Goal: Transaction & Acquisition: Purchase product/service

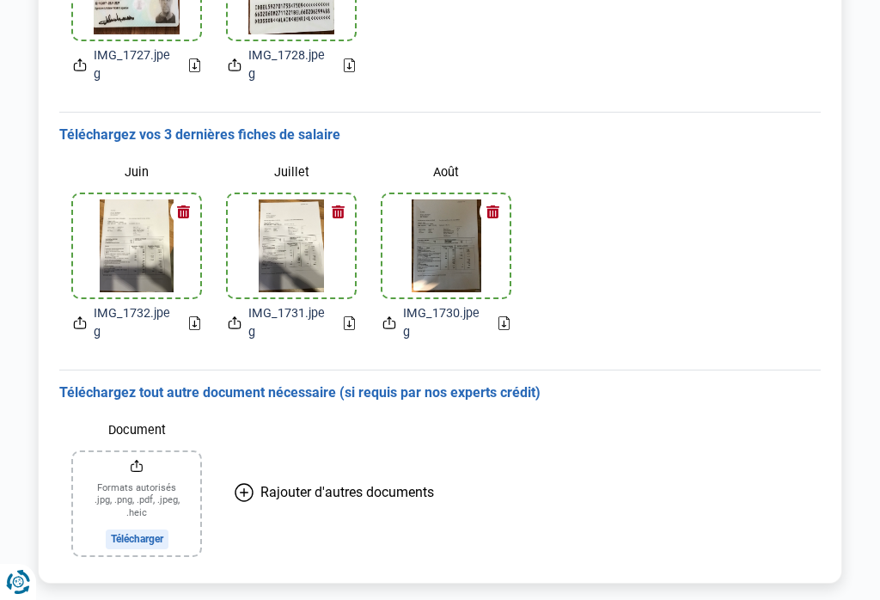
scroll to position [411, 0]
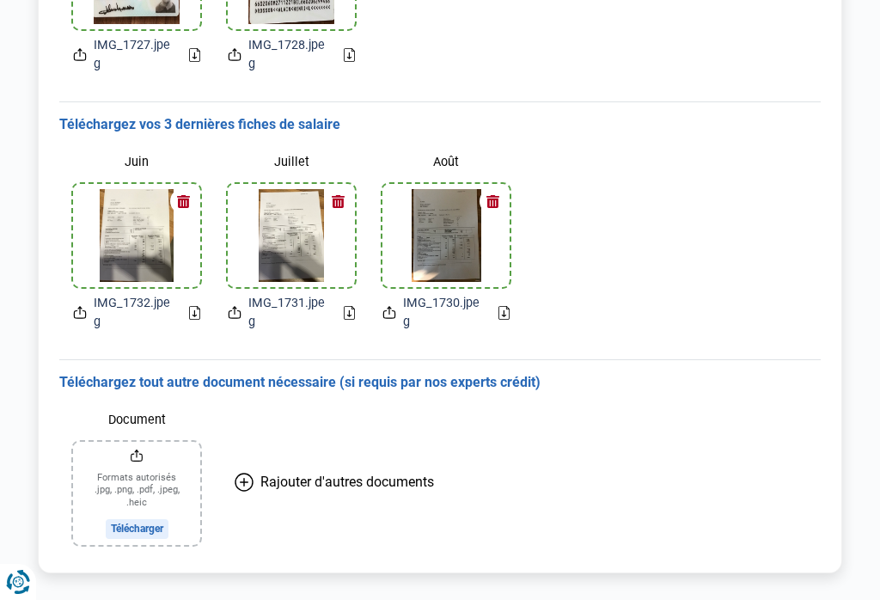
click at [132, 525] on input "Document" at bounding box center [136, 493] width 127 height 103
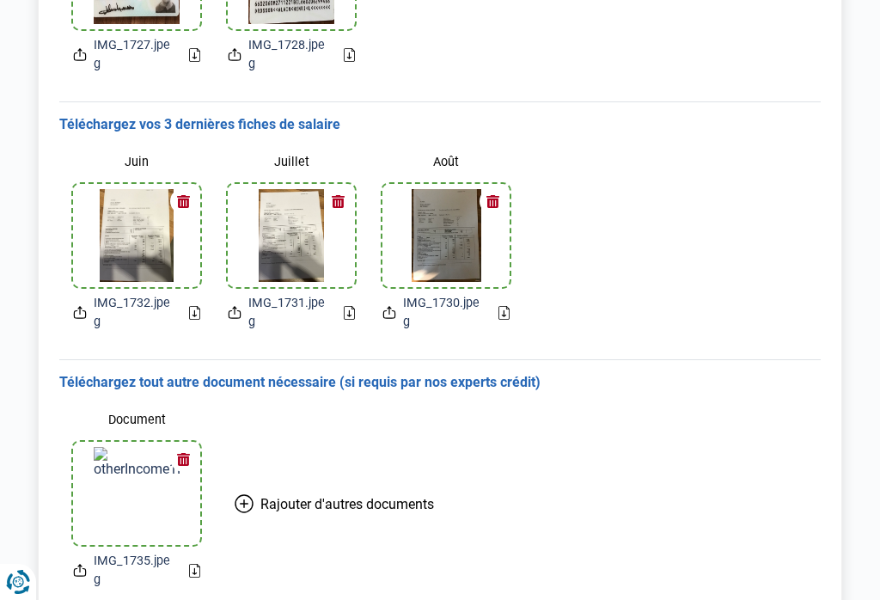
click at [24, 594] on icon "Renew consent" at bounding box center [18, 582] width 24 height 24
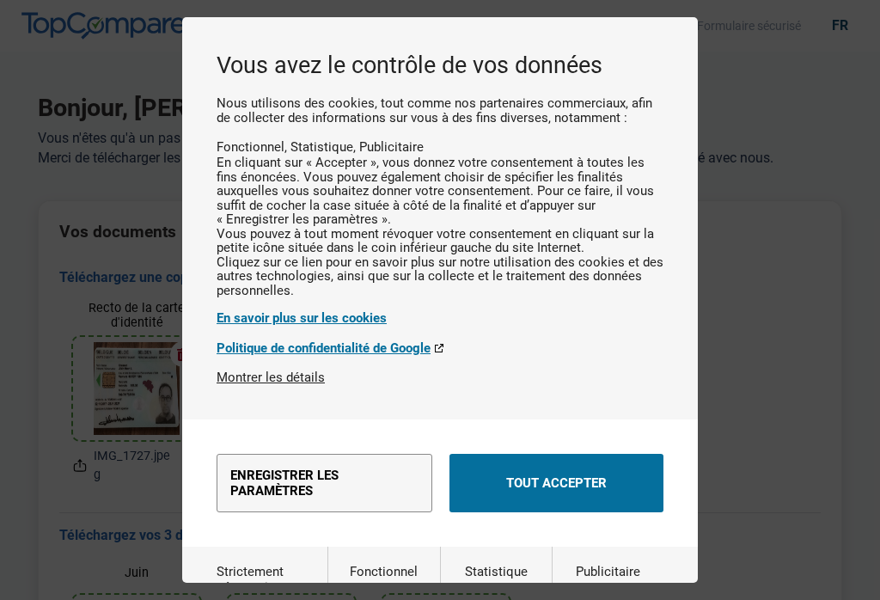
scroll to position [0, 0]
click at [548, 481] on button "Tout accepter" at bounding box center [556, 483] width 214 height 58
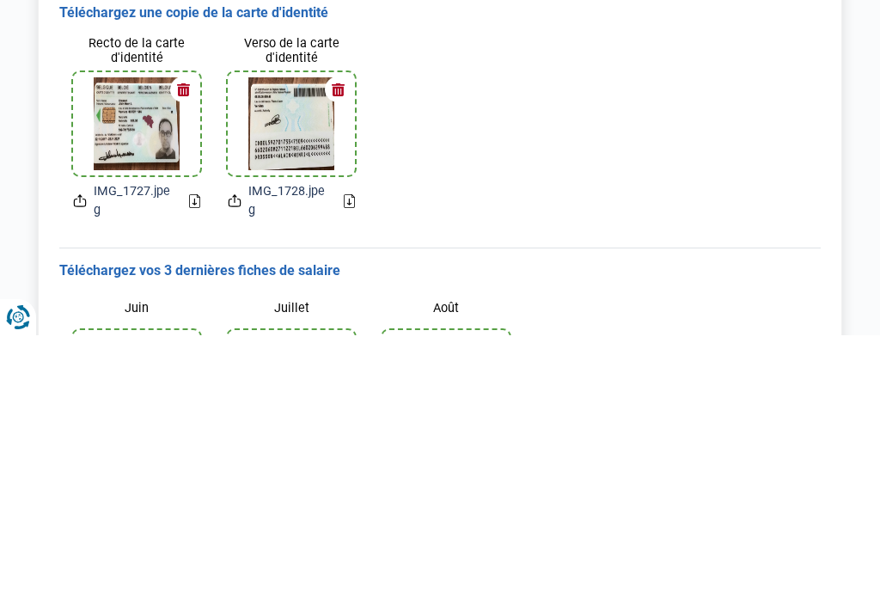
scroll to position [454, 0]
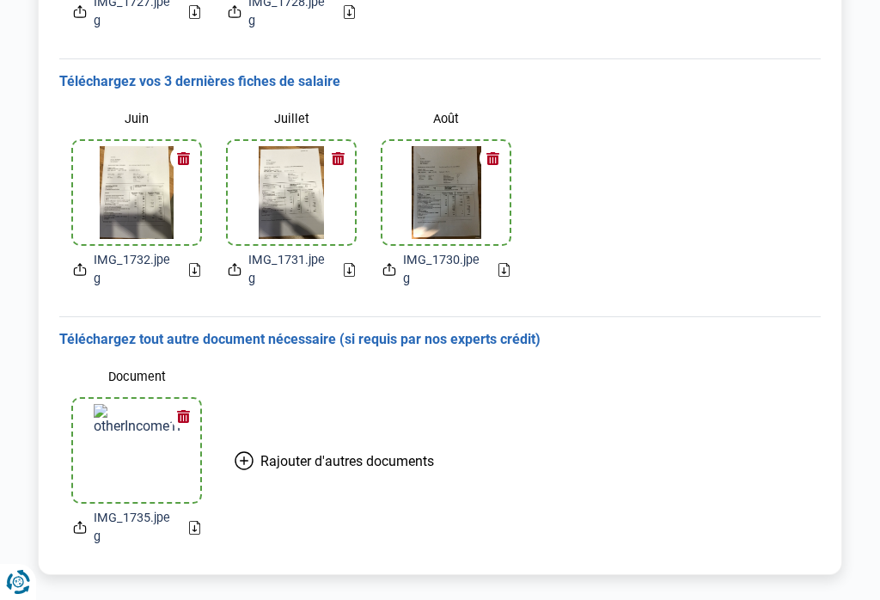
click at [20, 594] on icon "Renew consent" at bounding box center [18, 582] width 24 height 24
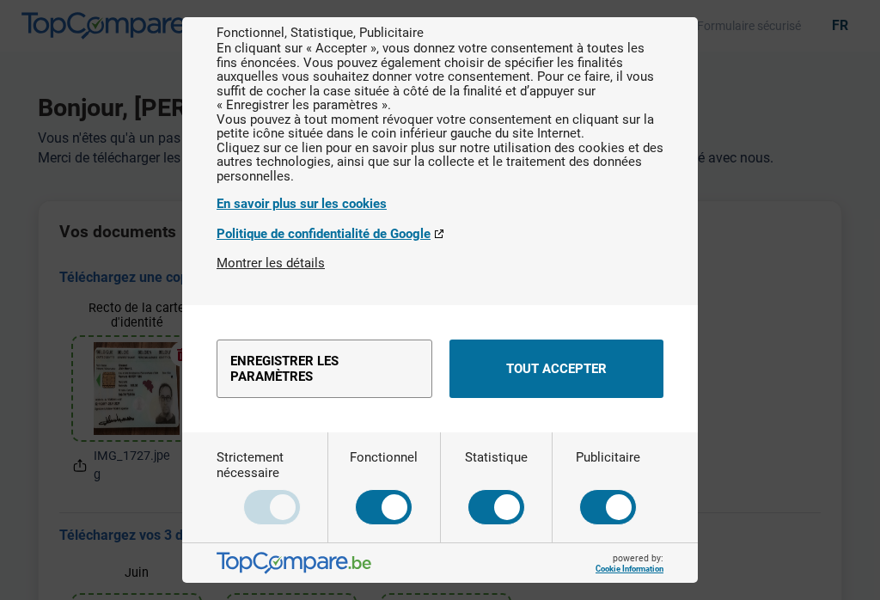
scroll to position [150, 0]
click at [314, 361] on button "Enregistrer les paramètres" at bounding box center [325, 368] width 216 height 58
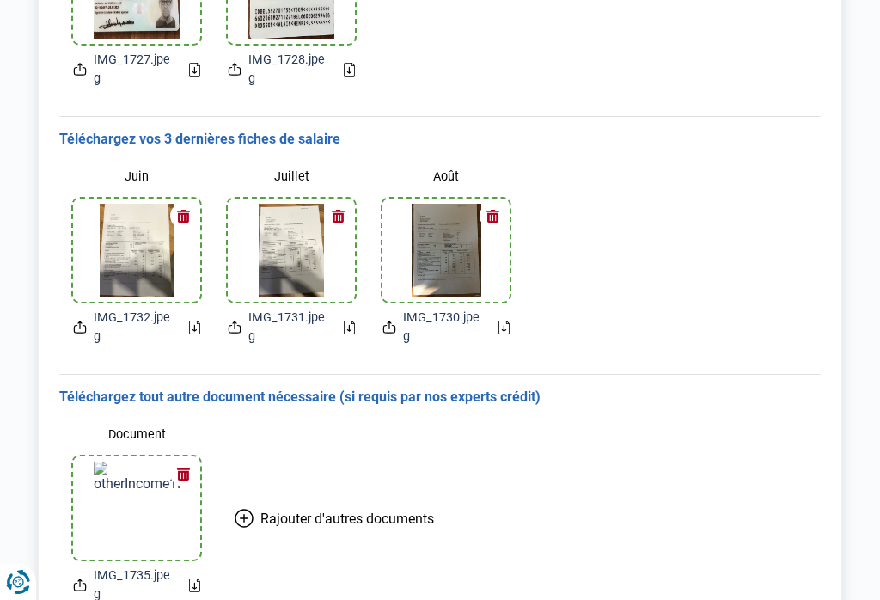
scroll to position [454, 0]
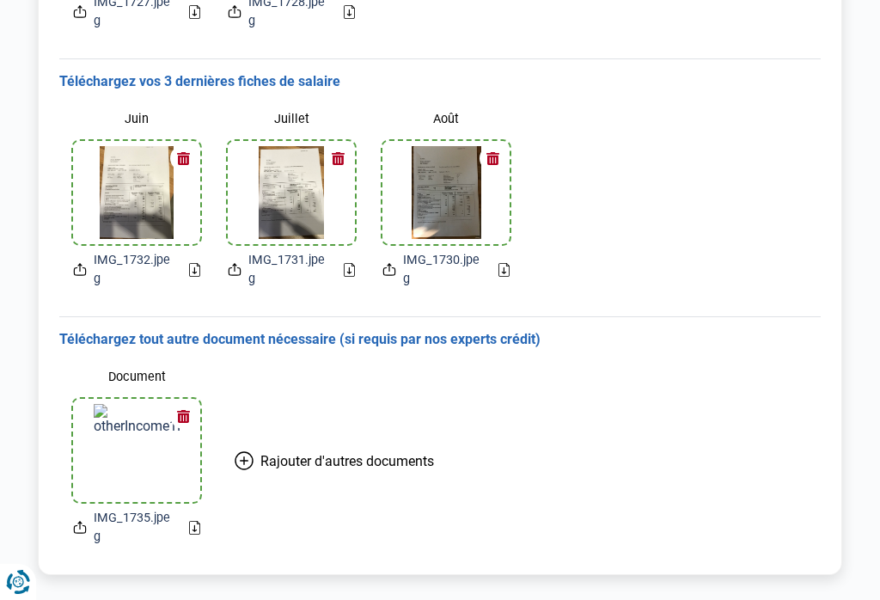
click at [22, 587] on icon "Renew consent" at bounding box center [18, 581] width 11 height 11
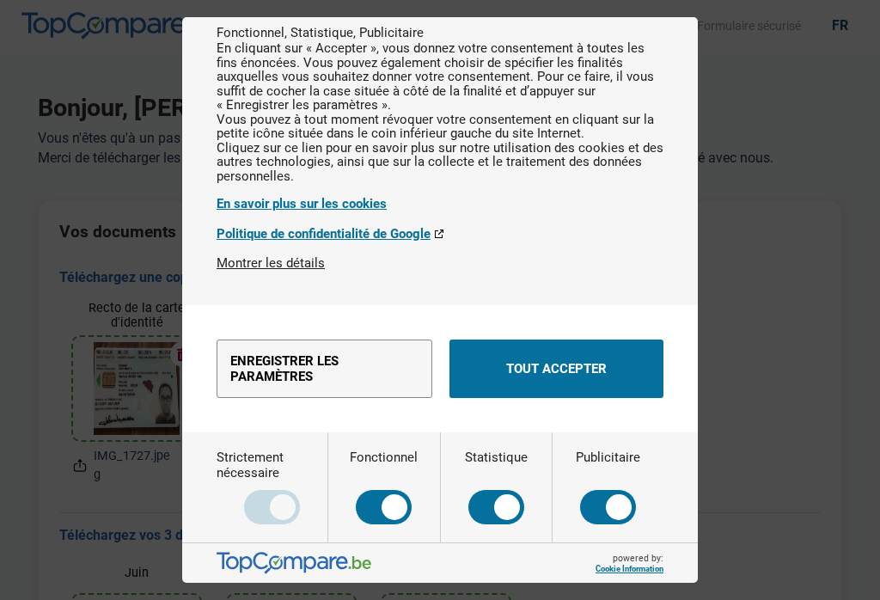
scroll to position [150, 0]
click at [604, 504] on input "Publicitaire" at bounding box center [608, 487] width 64 height 76
checkbox input "false"
click at [507, 509] on input "Statistique" at bounding box center [496, 487] width 63 height 76
checkbox input "false"
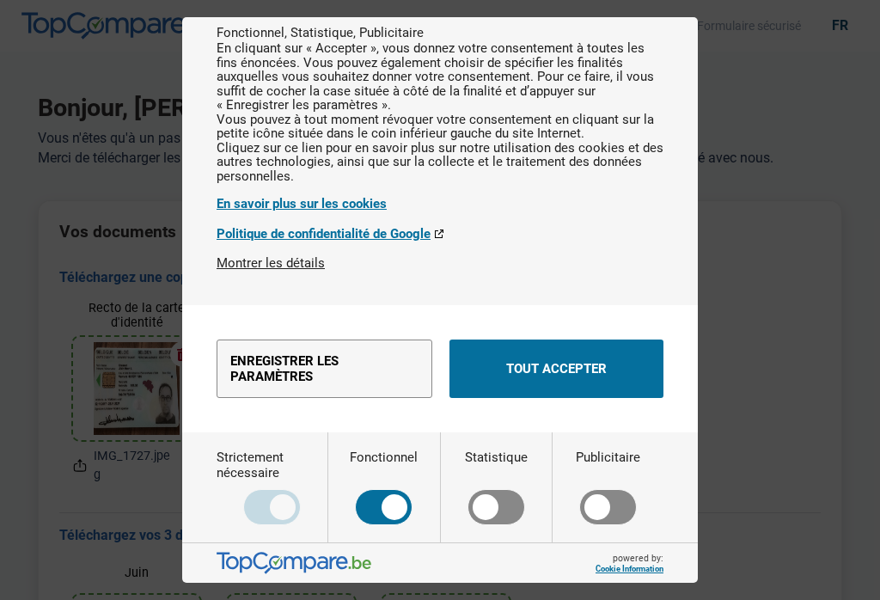
click at [388, 506] on input "Fonctionnel" at bounding box center [384, 487] width 68 height 76
checkbox input "false"
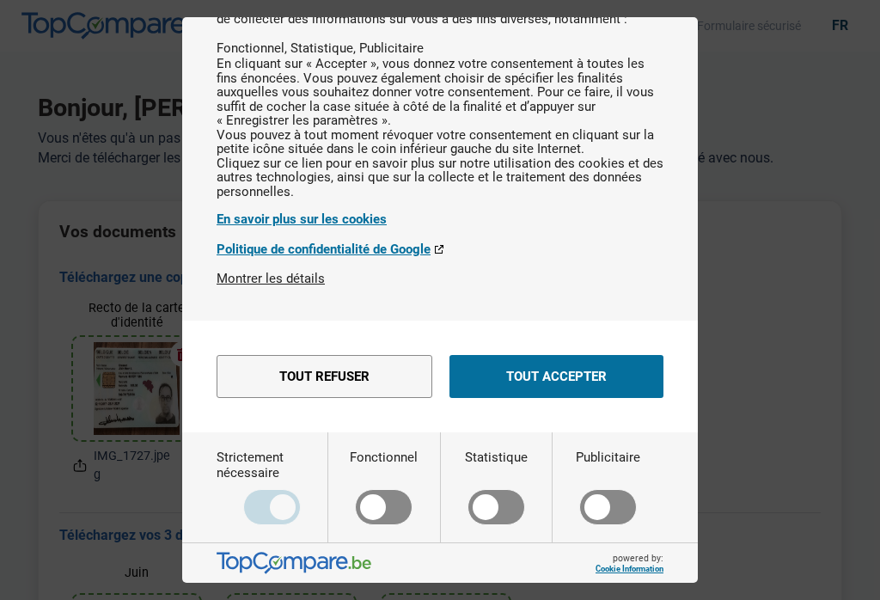
click at [577, 376] on button "Tout accepter" at bounding box center [556, 376] width 214 height 43
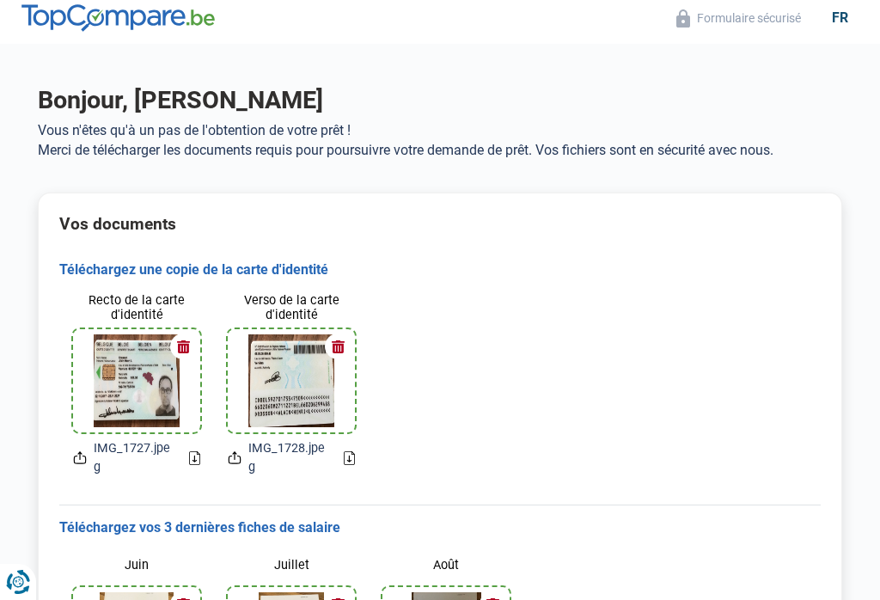
scroll to position [0, 0]
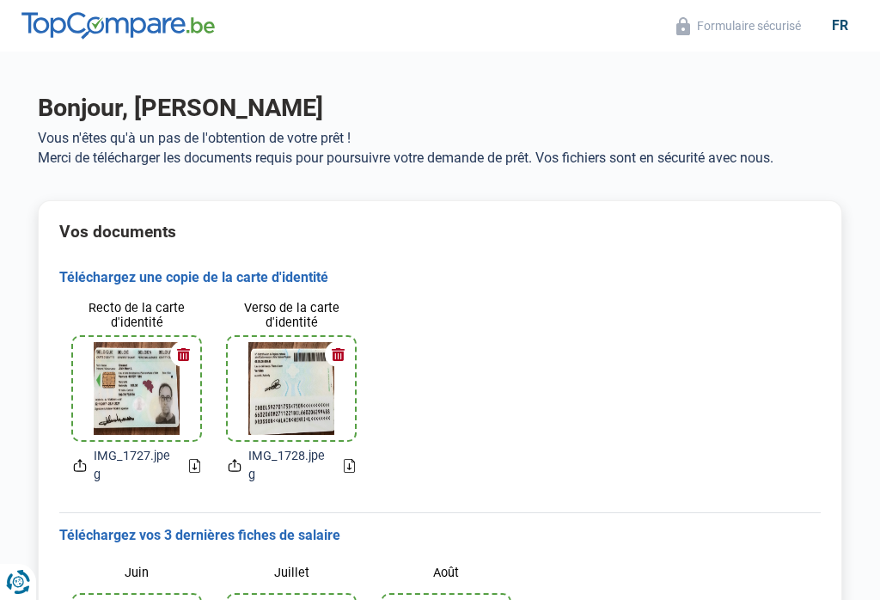
click at [97, 16] on img at bounding box center [117, 25] width 193 height 27
click at [166, 22] on img at bounding box center [117, 25] width 193 height 27
click at [604, 34] on button "Formulaire sécurisé" at bounding box center [738, 26] width 135 height 20
click at [508, 83] on main "Bonjour, Alain Drosson Vous n'êtes qu'à un pas de l'obtention de votre prêt ! M…" at bounding box center [440, 561] width 880 height 1018
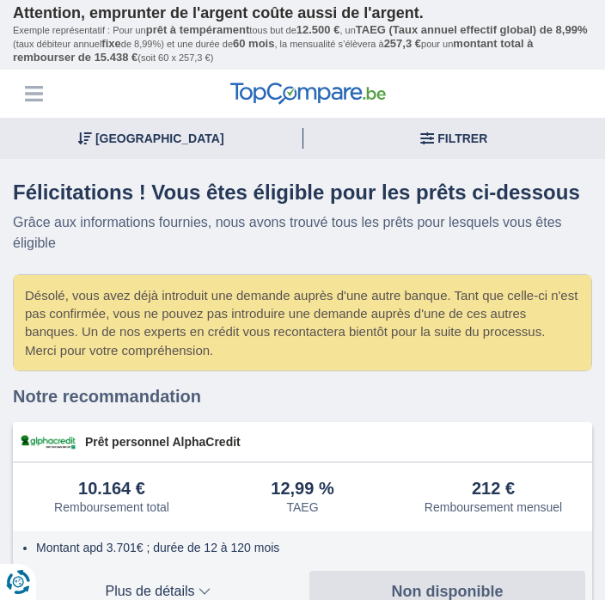
click at [45, 100] on button "Menu" at bounding box center [34, 94] width 26 height 26
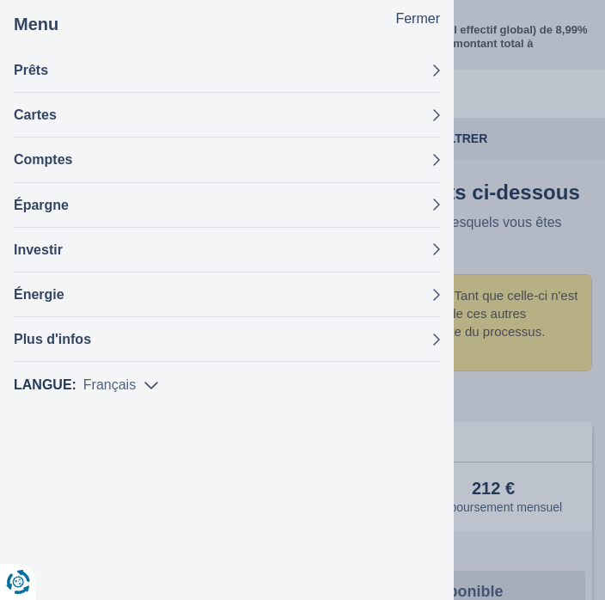
click at [438, 156] on button "Comptes" at bounding box center [227, 159] width 426 height 44
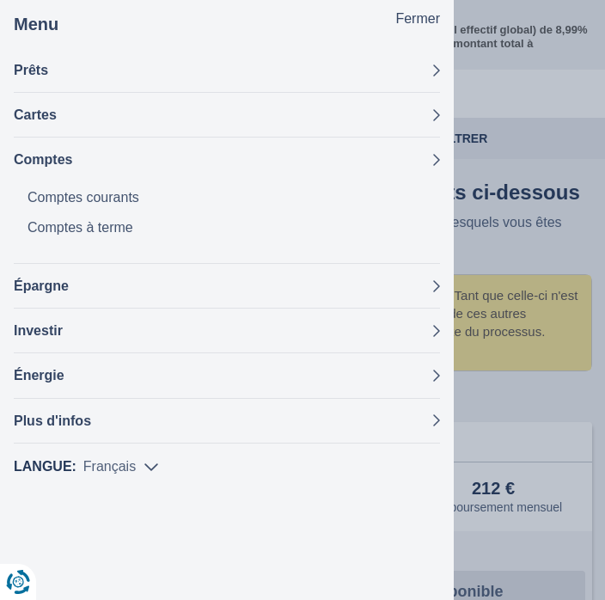
click at [427, 10] on button "Fermer" at bounding box center [417, 19] width 45 height 20
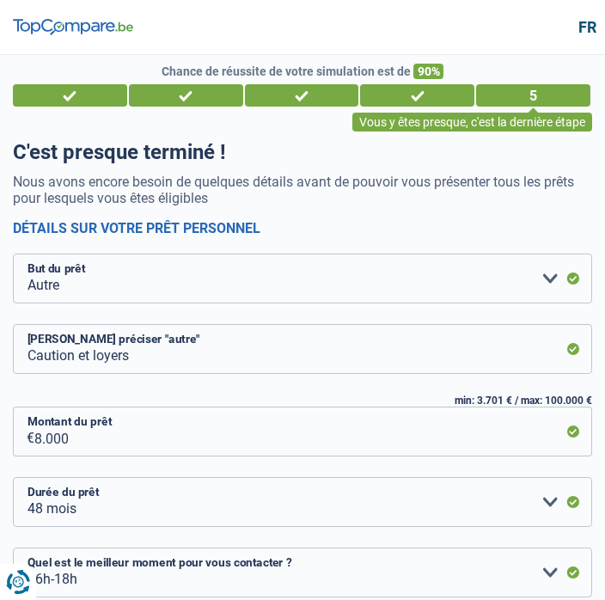
select select "other"
select select "48"
select select "16-18"
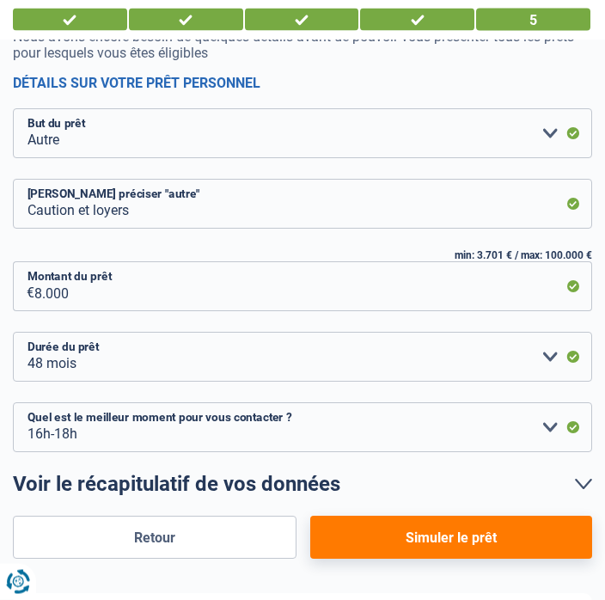
scroll to position [142, 0]
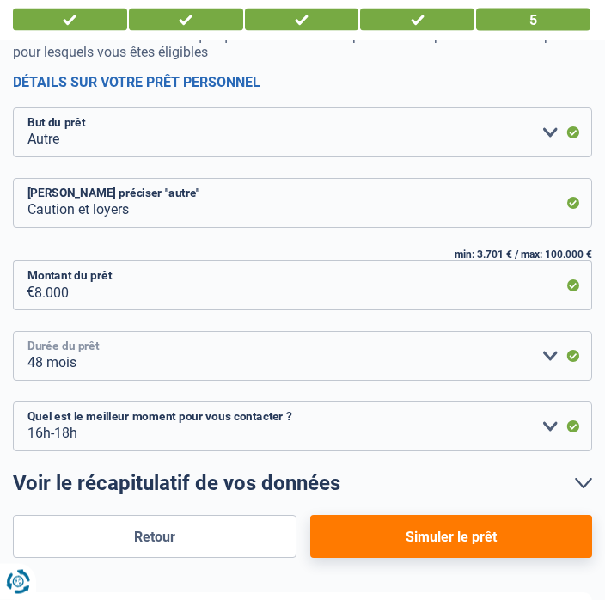
click at [547, 351] on select "12 mois 18 mois 24 mois 30 mois 36 mois 42 mois 48 mois Veuillez sélectionner u…" at bounding box center [302, 357] width 579 height 50
select select "36"
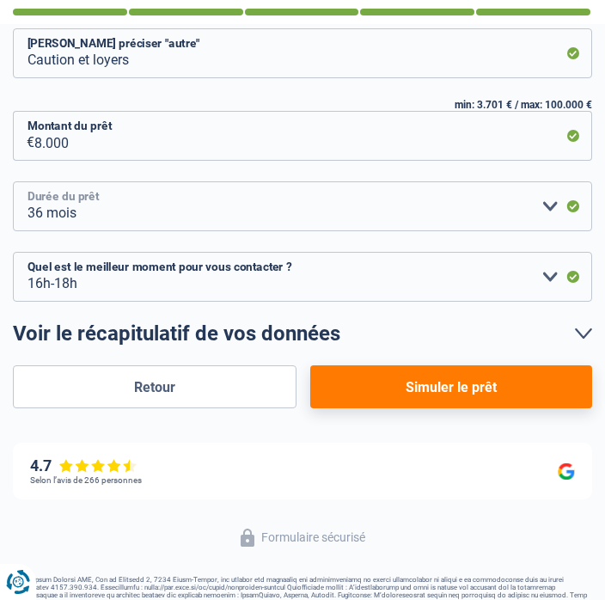
scroll to position [314, 0]
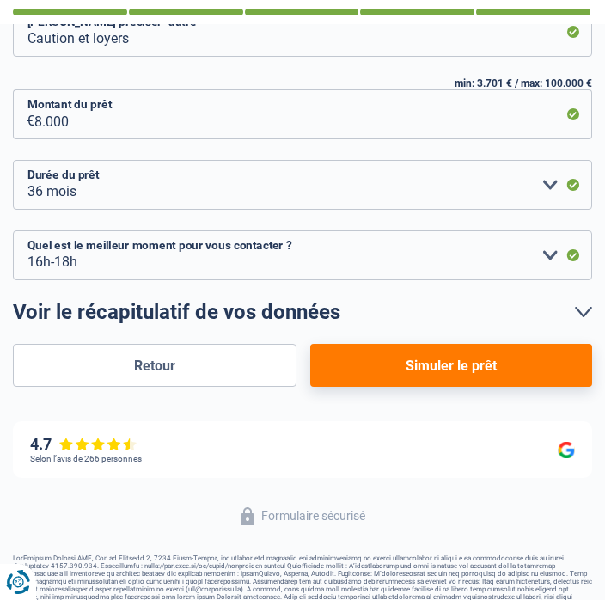
click at [462, 363] on button "Simuler le prêt" at bounding box center [451, 365] width 282 height 43
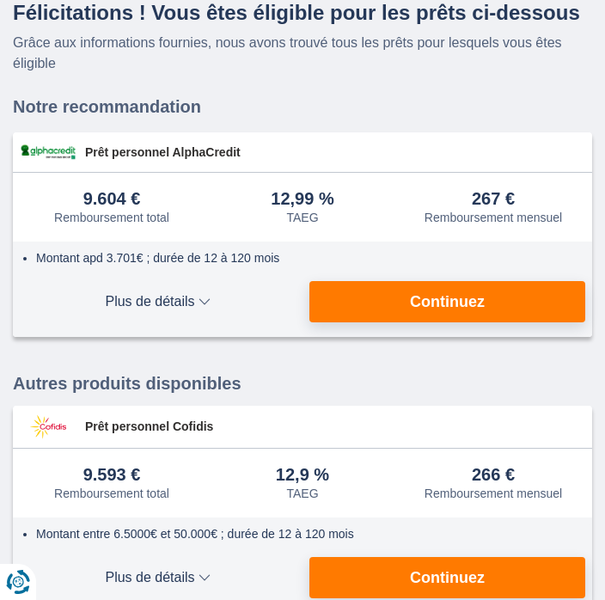
scroll to position [179, 0]
click at [192, 298] on span "Plus de détails" at bounding box center [158, 303] width 276 height 14
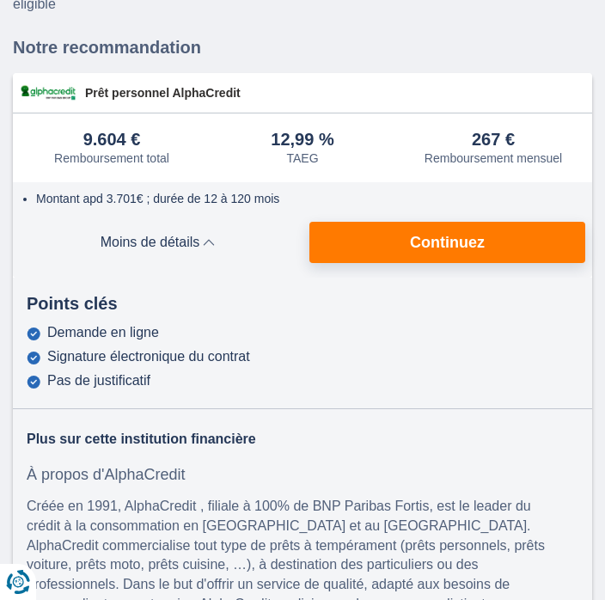
scroll to position [237, 0]
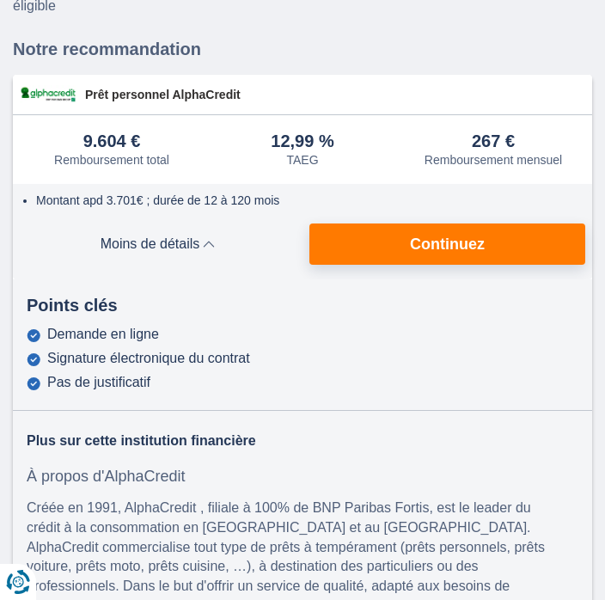
click at [455, 241] on span "Continuez" at bounding box center [447, 243] width 75 height 15
